Goal: Browse casually: Explore the website without a specific task or goal

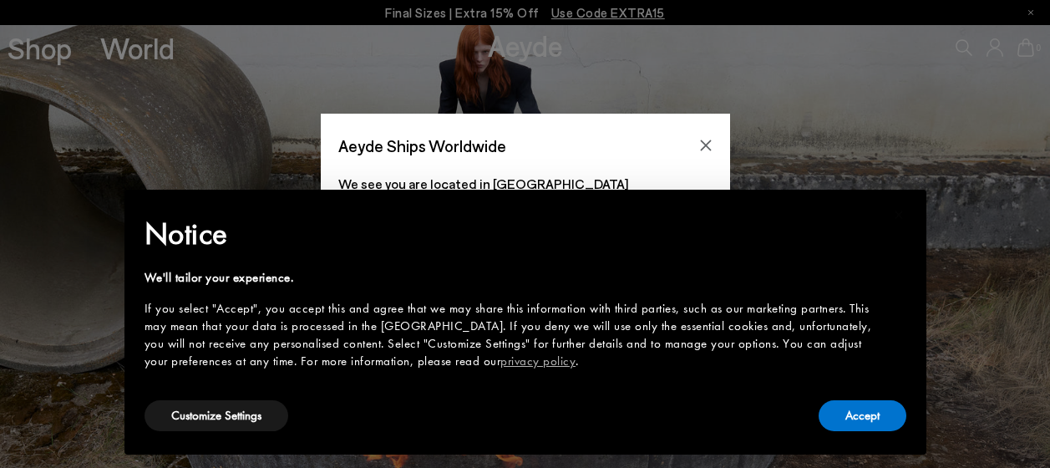
click at [863, 419] on button "Accept" at bounding box center [862, 415] width 88 height 31
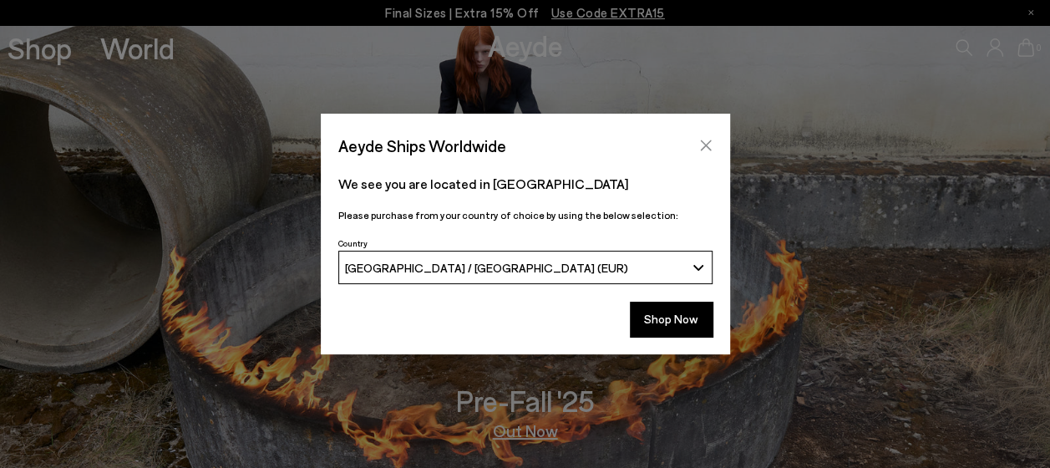
click at [702, 144] on icon "Close" at bounding box center [705, 145] width 13 height 13
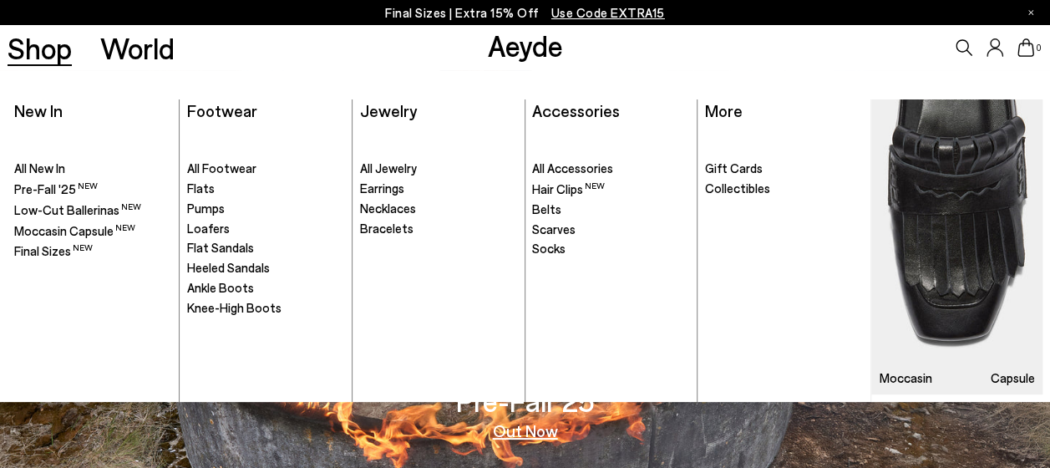
click at [48, 55] on link "Shop" at bounding box center [40, 47] width 64 height 29
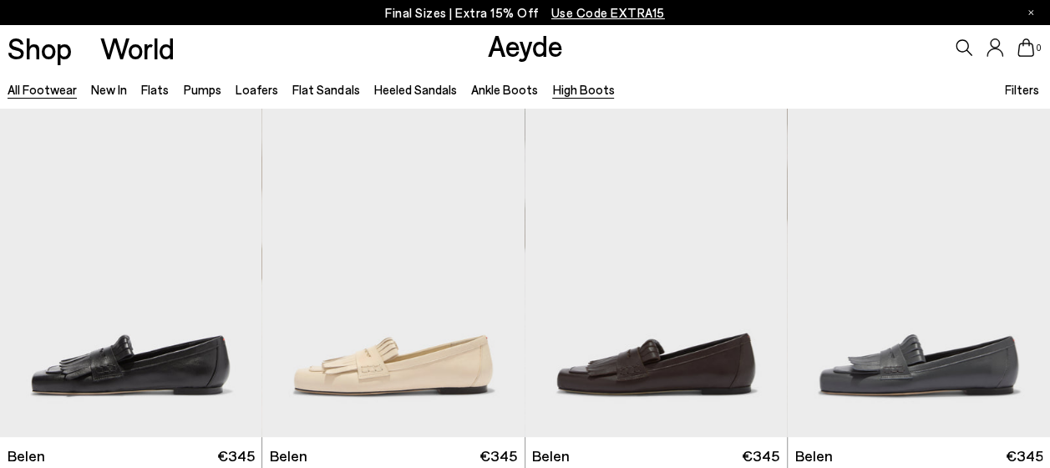
click at [556, 84] on link "High Boots" at bounding box center [583, 89] width 62 height 15
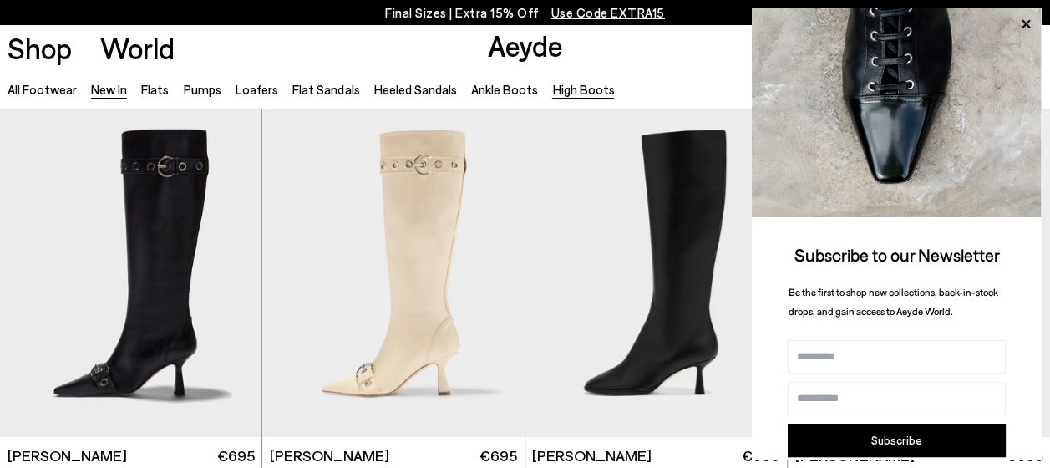
click at [109, 92] on link "New In" at bounding box center [109, 89] width 36 height 15
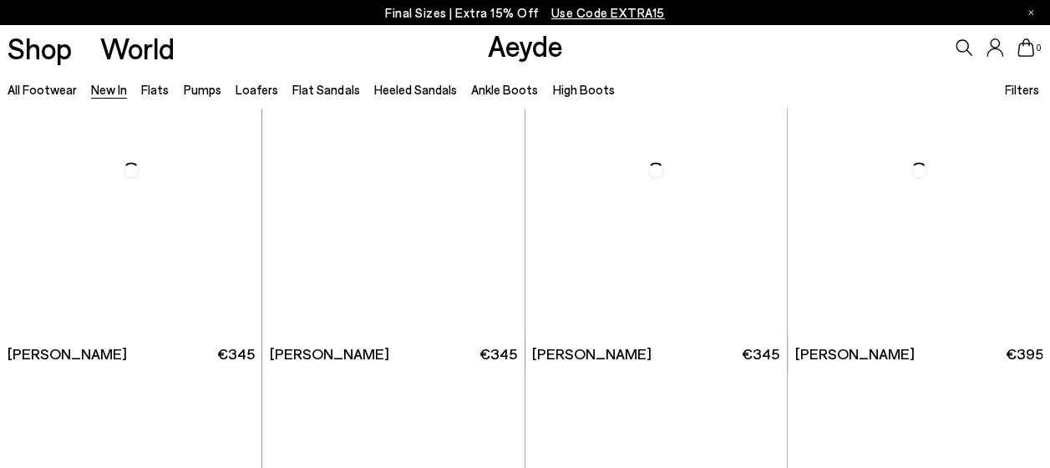
scroll to position [1002, 0]
